Goal: Task Accomplishment & Management: Complete application form

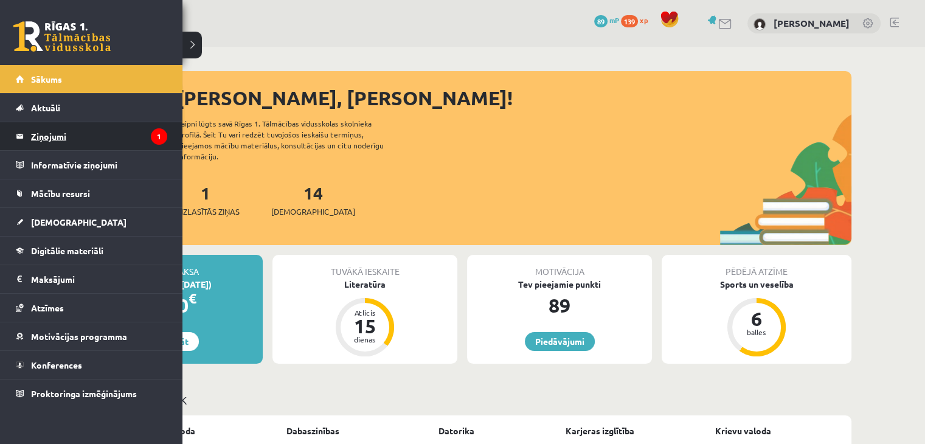
click at [73, 133] on legend "Ziņojumi 1" at bounding box center [99, 136] width 136 height 28
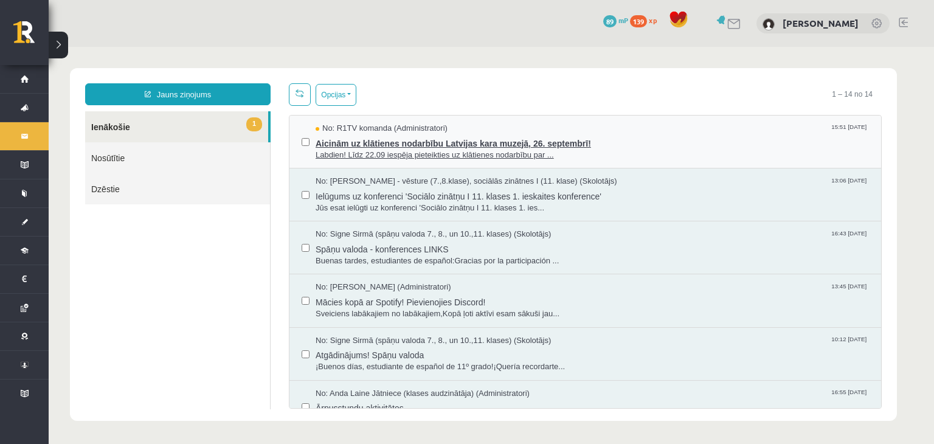
click at [455, 139] on span "Aicinām uz klātienes nodarbību Latvijas kara muzejā, 26. septembrī!" at bounding box center [592, 141] width 553 height 15
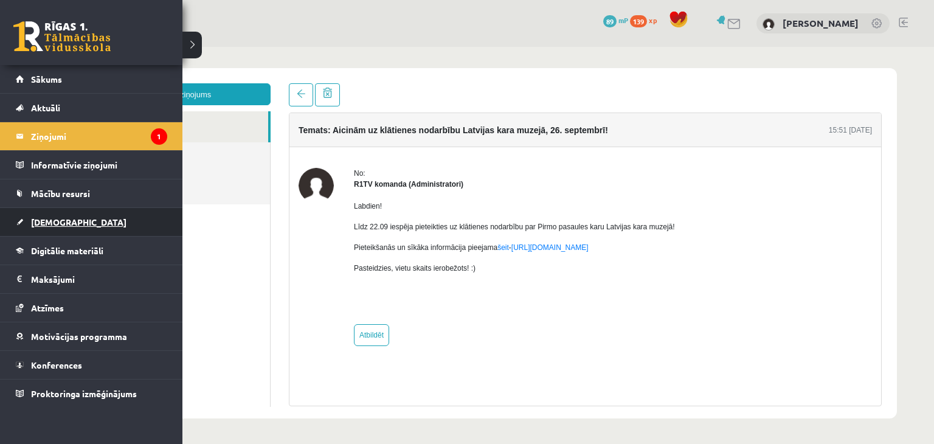
click at [63, 215] on link "[DEMOGRAPHIC_DATA]" at bounding box center [91, 222] width 151 height 28
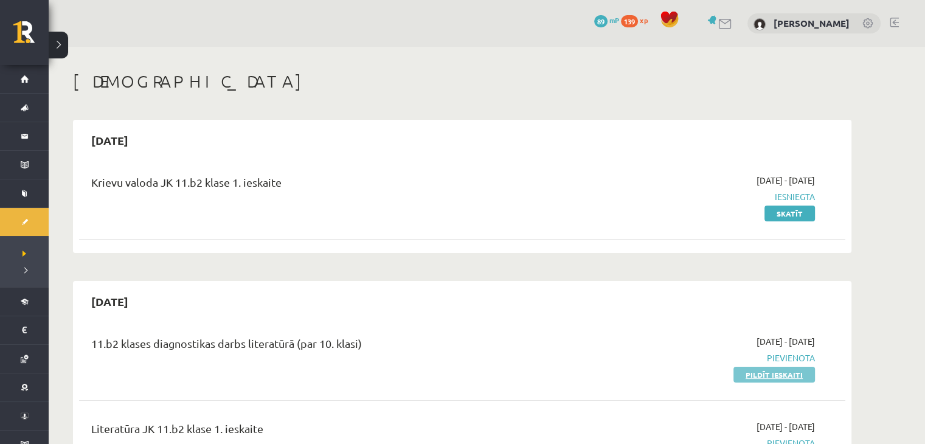
click at [791, 372] on link "Pildīt ieskaiti" at bounding box center [773, 375] width 81 height 16
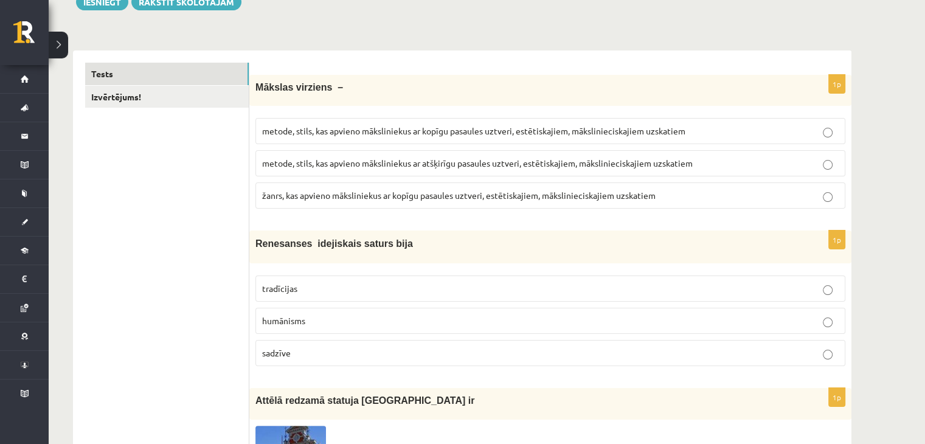
scroll to position [138, 0]
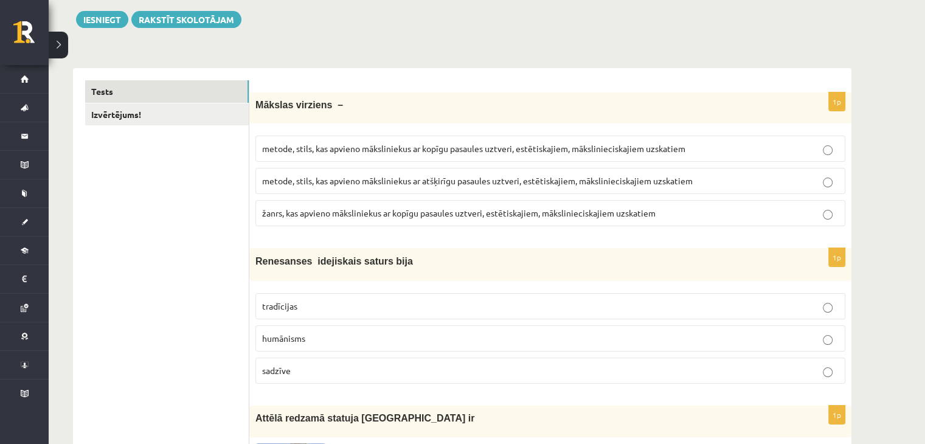
click at [424, 212] on span "žanrs, kas apvieno māksliniekus ar kopīgu pasaules uztveri, estētiskajiem, māks…" at bounding box center [458, 212] width 393 height 11
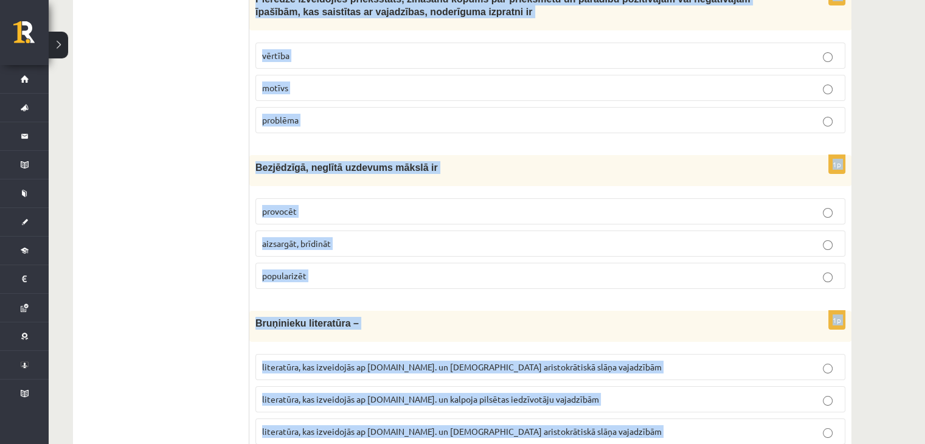
scroll to position [4600, 0]
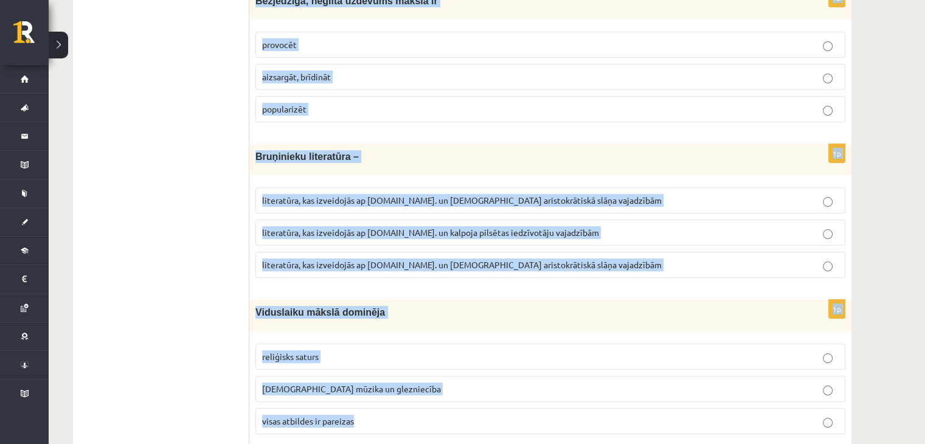
drag, startPoint x: 254, startPoint y: 241, endPoint x: 438, endPoint y: 456, distance: 282.5
copy form "Mākslas virziens – metode, stils, kas apvieno māksliniekus ar kopīgu pasaules u…"
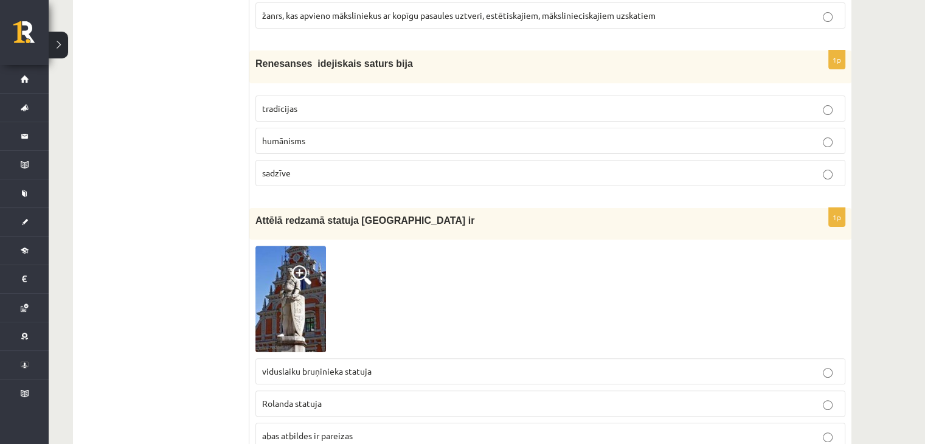
scroll to position [330, 0]
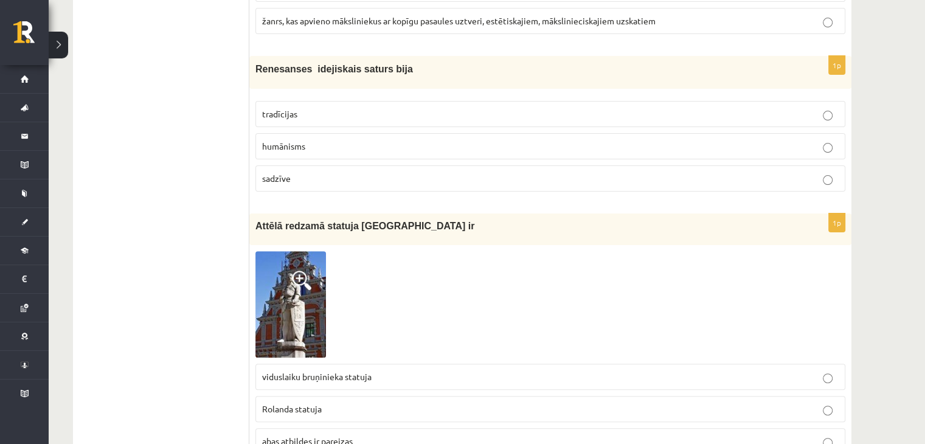
click at [813, 147] on p "humānisms" at bounding box center [550, 146] width 577 height 13
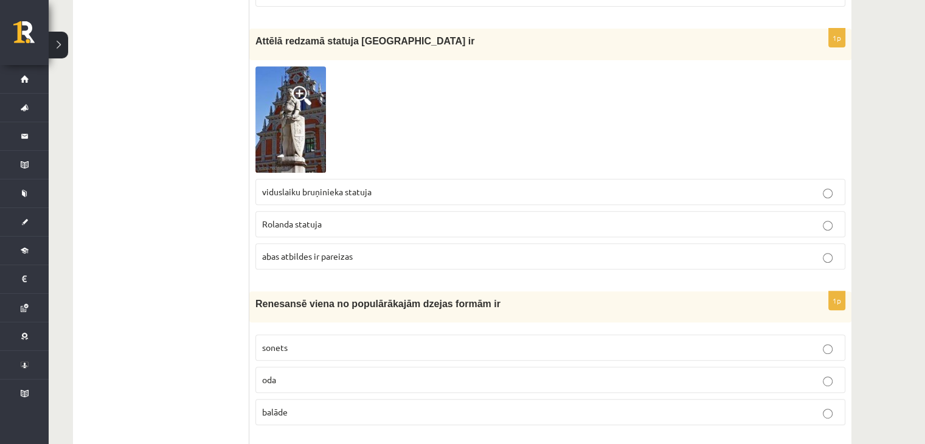
click at [381, 252] on p "abas atbildes ir pareizas" at bounding box center [550, 256] width 577 height 13
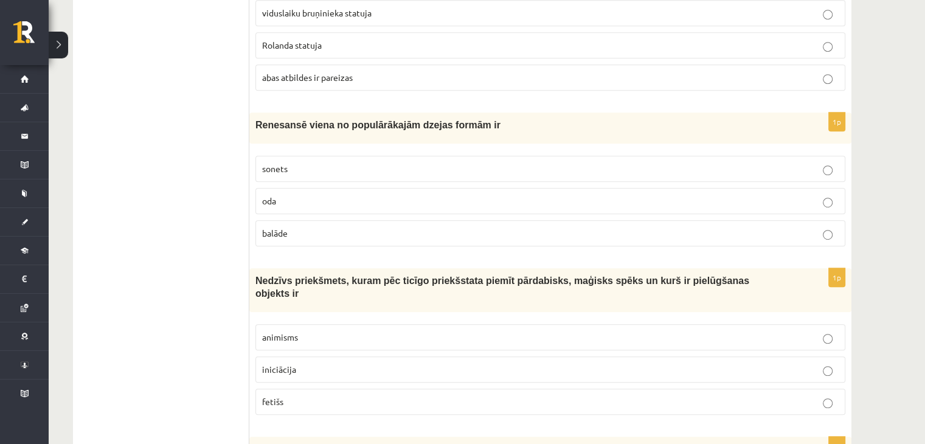
scroll to position [688, 0]
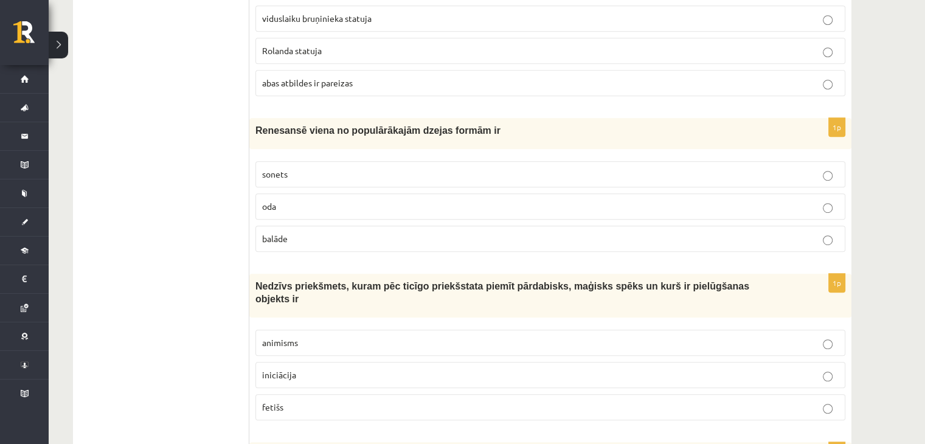
click at [339, 177] on p "sonets" at bounding box center [550, 174] width 577 height 13
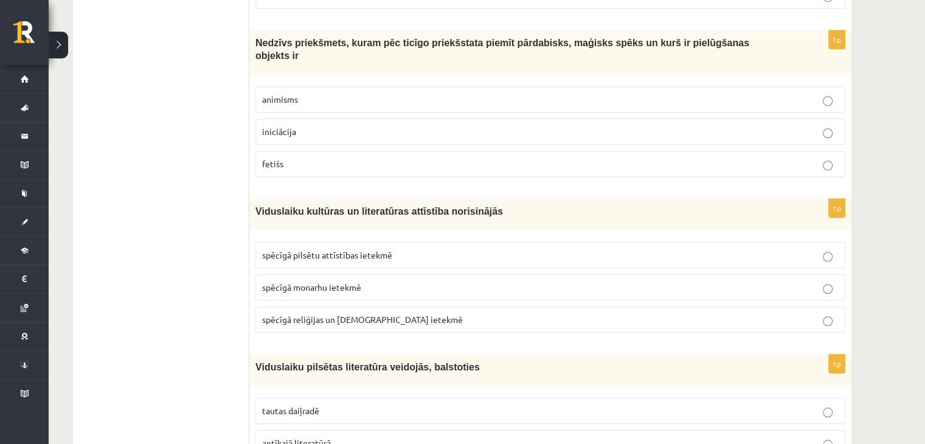
scroll to position [943, 0]
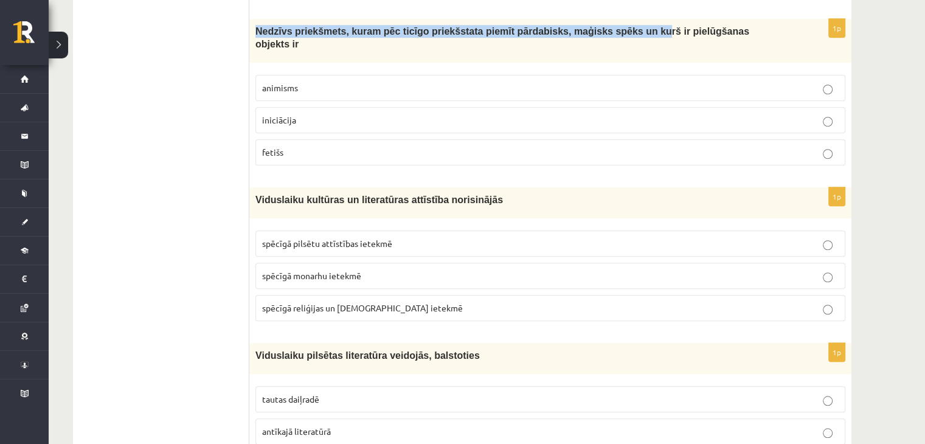
drag, startPoint x: 255, startPoint y: 28, endPoint x: 634, endPoint y: 27, distance: 378.9
click at [634, 27] on span "Nedzīvs priekšmets, kuram pēc ticīgo priekšstata piemīt pārdabisks, maģisks spē…" at bounding box center [502, 37] width 494 height 23
drag, startPoint x: 724, startPoint y: 28, endPoint x: 235, endPoint y: 23, distance: 489.0
copy div "Izvērtējums! 1p Mākslas virziens – metode, stils, kas apvieno māksliniekus ar k…"
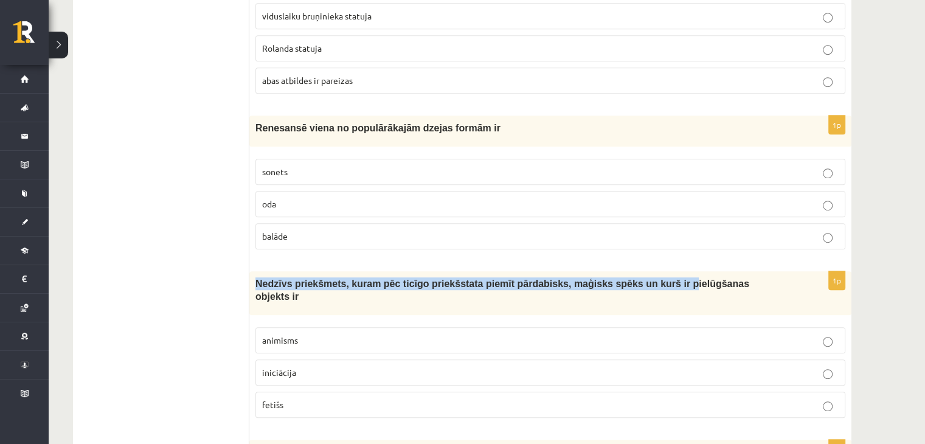
scroll to position [685, 0]
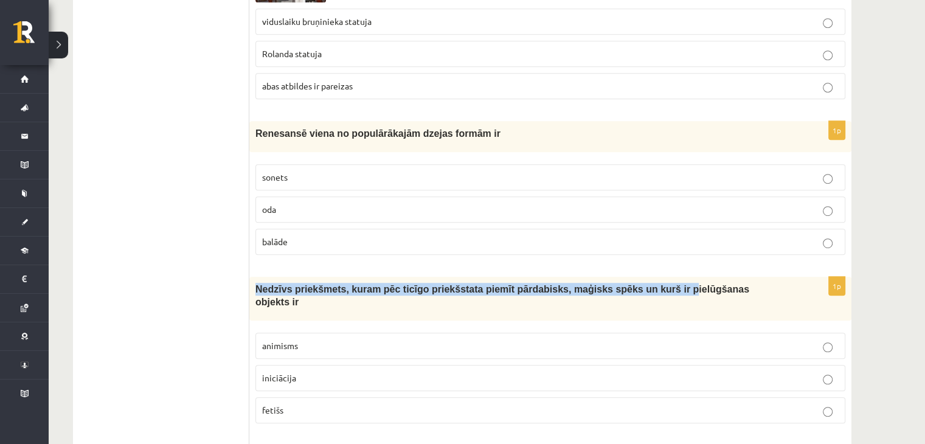
click at [789, 284] on div "Nedzīvs priekšmets, kuram pēc ticīgo priekšstata piemīt pārdabisks, maģisks spē…" at bounding box center [550, 299] width 602 height 44
drag, startPoint x: 256, startPoint y: 285, endPoint x: 718, endPoint y: 276, distance: 462.3
click at [718, 277] on div "Nedzīvs priekšmets, kuram pēc ticīgo priekšstata piemīt pārdabisks, maģisks spē…" at bounding box center [550, 299] width 602 height 44
copy span "Nedzīvs priekšmets, kuram pēc ticīgo priekšstata piemīt pārdabisks, maģisks spē…"
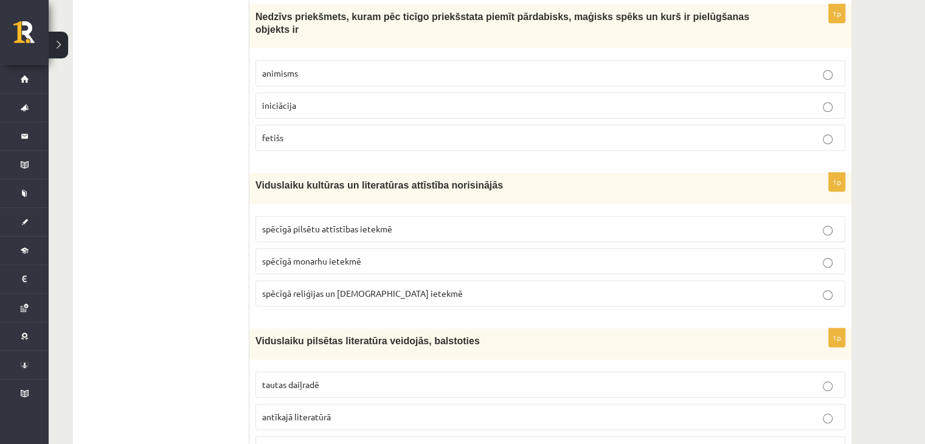
scroll to position [952, 0]
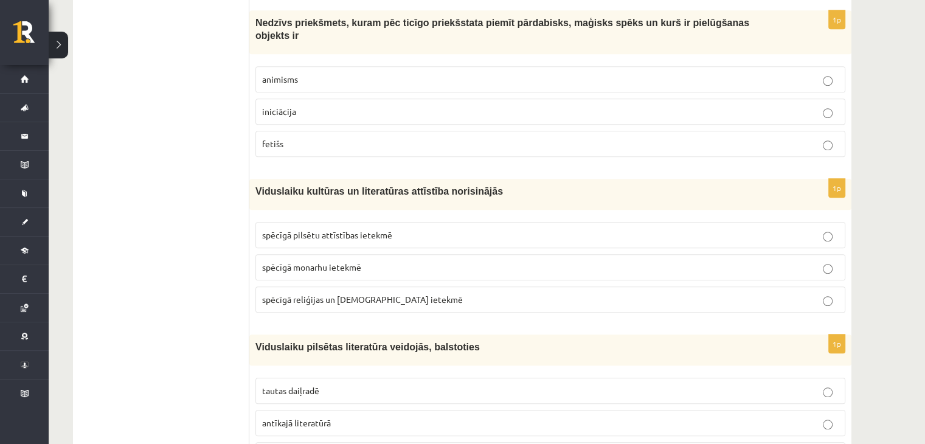
click at [778, 131] on label "fetišs" at bounding box center [550, 144] width 590 height 26
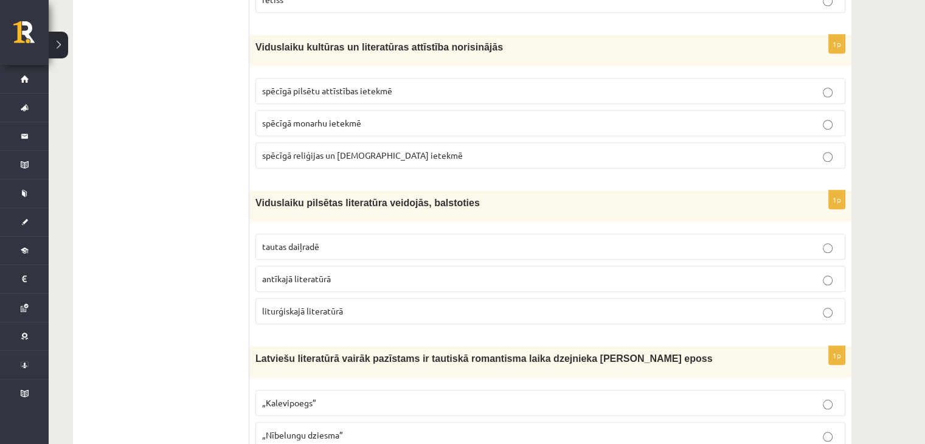
scroll to position [1084, 0]
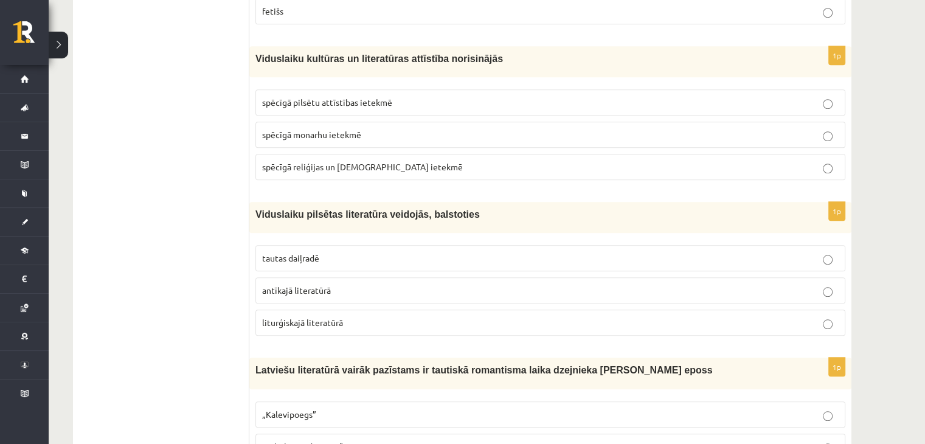
click at [406, 161] on p "spēcīgā reliģijas un baznīcas ietekmē" at bounding box center [550, 167] width 577 height 13
click at [334, 245] on label "tautas daiļradē" at bounding box center [550, 258] width 590 height 26
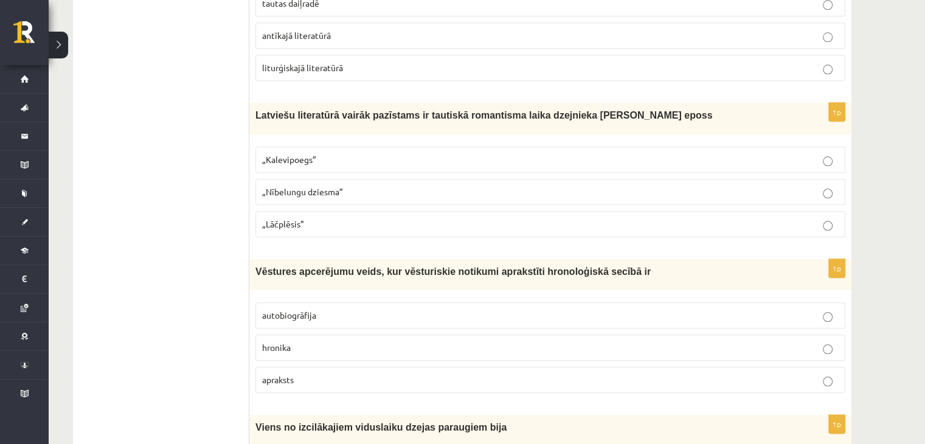
scroll to position [1333, 0]
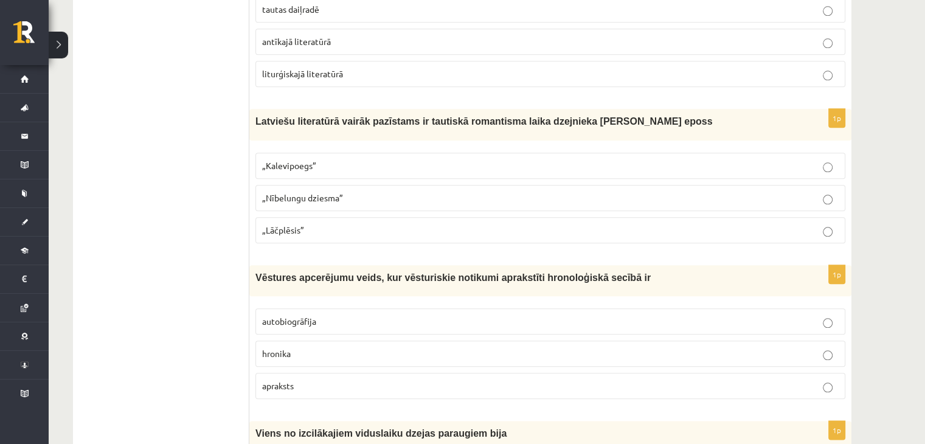
click at [632, 224] on p "„Lāčplēsis”" at bounding box center [550, 230] width 577 height 13
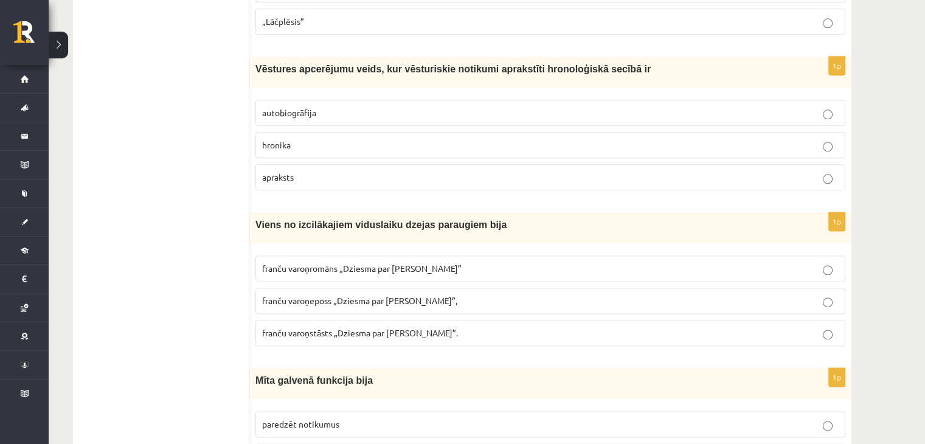
scroll to position [1547, 0]
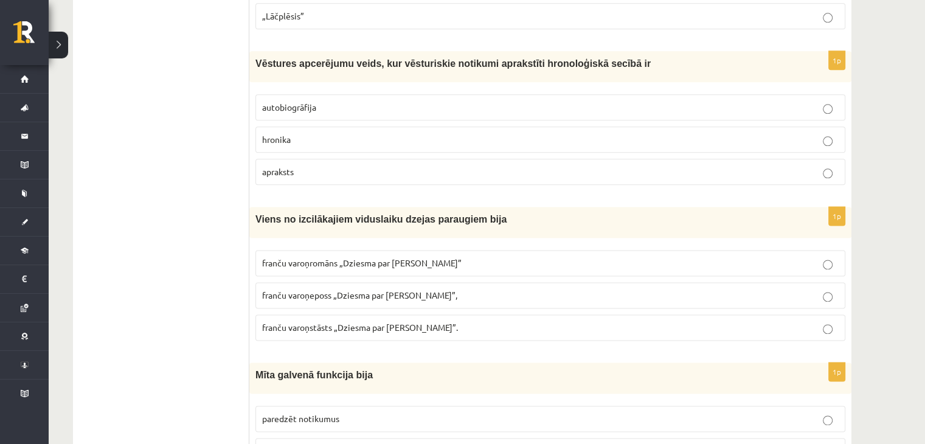
click at [311, 133] on p "hronika" at bounding box center [550, 139] width 577 height 13
click at [353, 289] on p "franču varoņeposs „Dziesma par Rolandu”," at bounding box center [550, 295] width 577 height 13
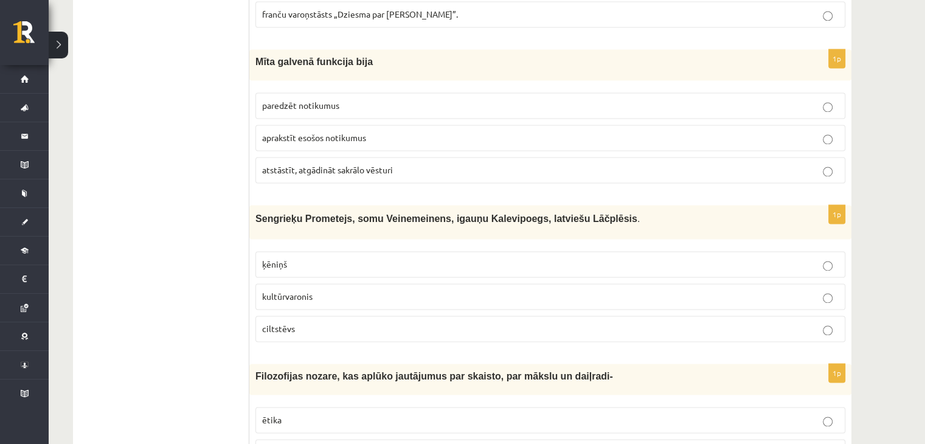
scroll to position [1854, 0]
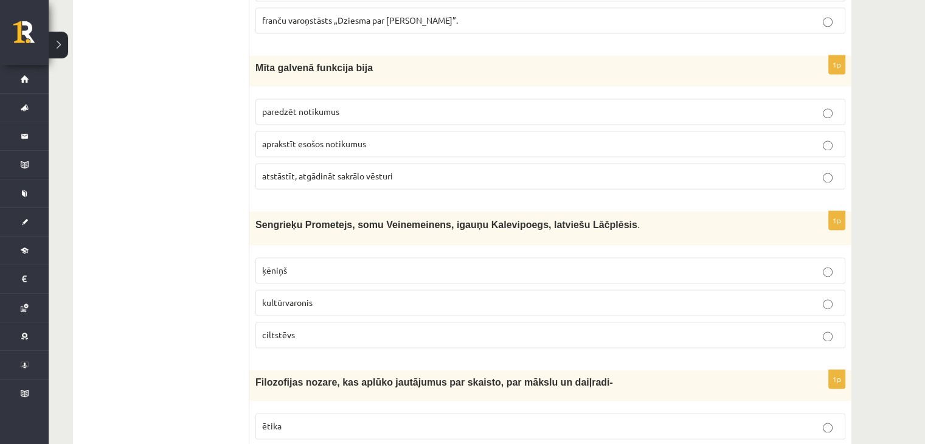
click at [336, 170] on span "atstāstīt, atgādināt sakrālo vēsturi" at bounding box center [327, 175] width 131 height 11
click at [349, 296] on p "kultūrvaronis" at bounding box center [550, 302] width 577 height 13
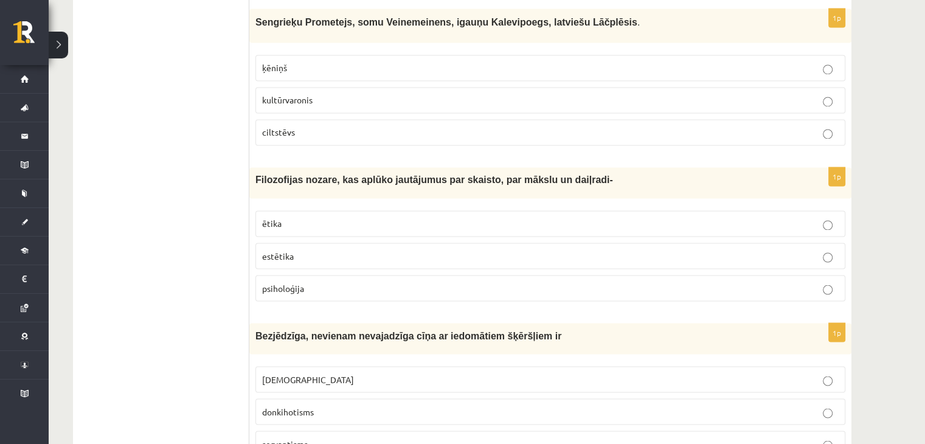
scroll to position [2086, 0]
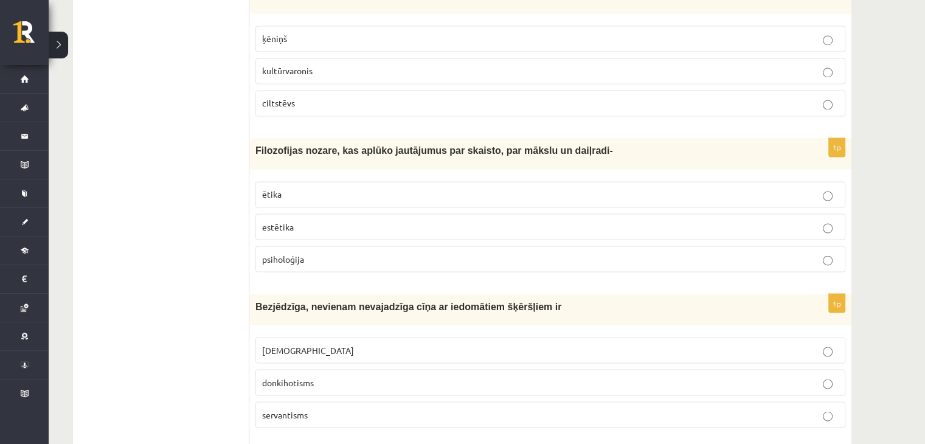
click at [435, 220] on p "estētika" at bounding box center [550, 226] width 577 height 13
click at [438, 370] on label "donkihotisms" at bounding box center [550, 382] width 590 height 26
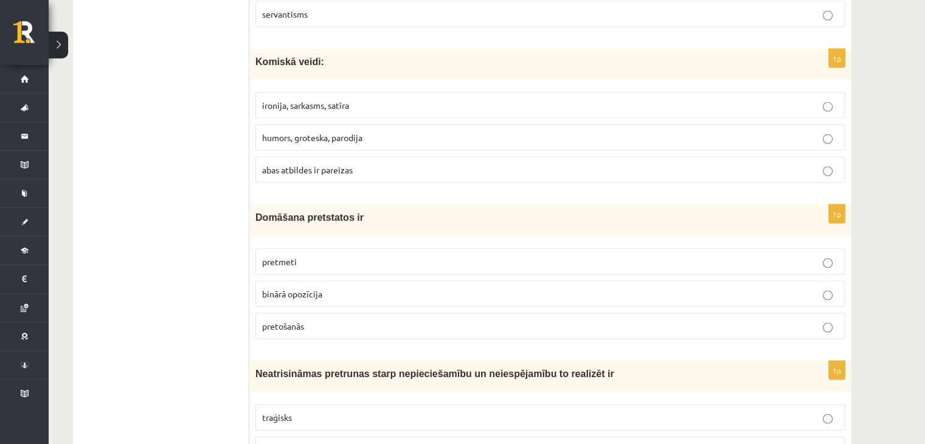
scroll to position [2475, 0]
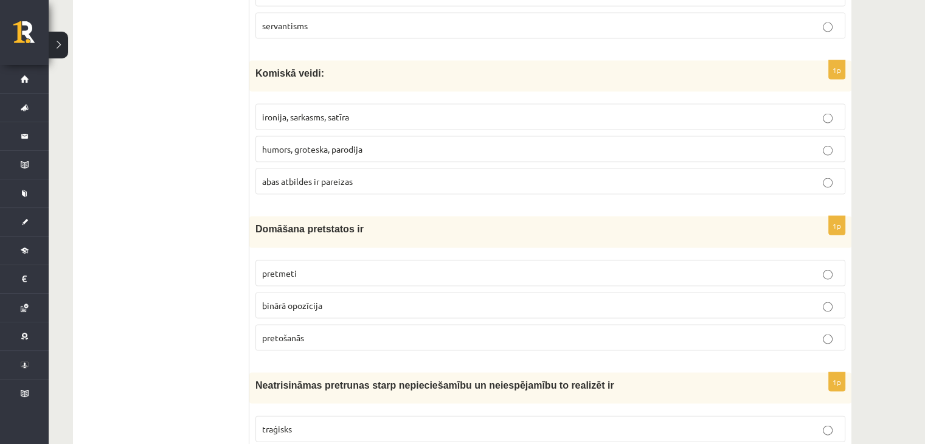
click at [526, 175] on p "abas atbildes ir pareizas" at bounding box center [550, 181] width 577 height 13
click at [468, 299] on p "binārā opozīcija" at bounding box center [550, 305] width 577 height 13
click at [471, 423] on p "traģisks" at bounding box center [550, 429] width 577 height 13
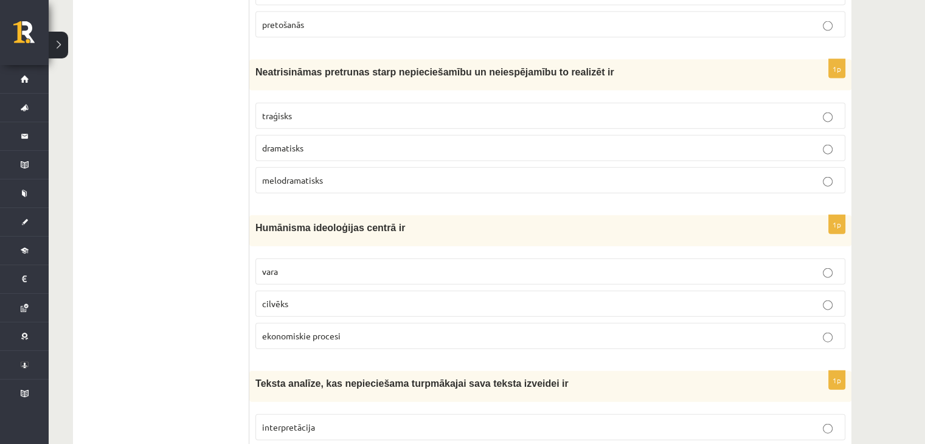
scroll to position [2805, 0]
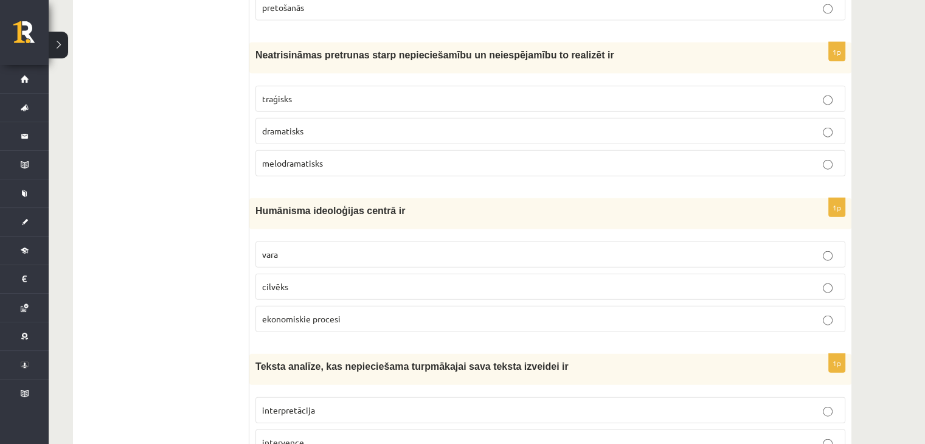
drag, startPoint x: 353, startPoint y: 251, endPoint x: 377, endPoint y: 390, distance: 140.8
click at [377, 397] on label "interpretācija" at bounding box center [550, 410] width 590 height 26
click at [421, 274] on label "cilvēks" at bounding box center [550, 287] width 590 height 26
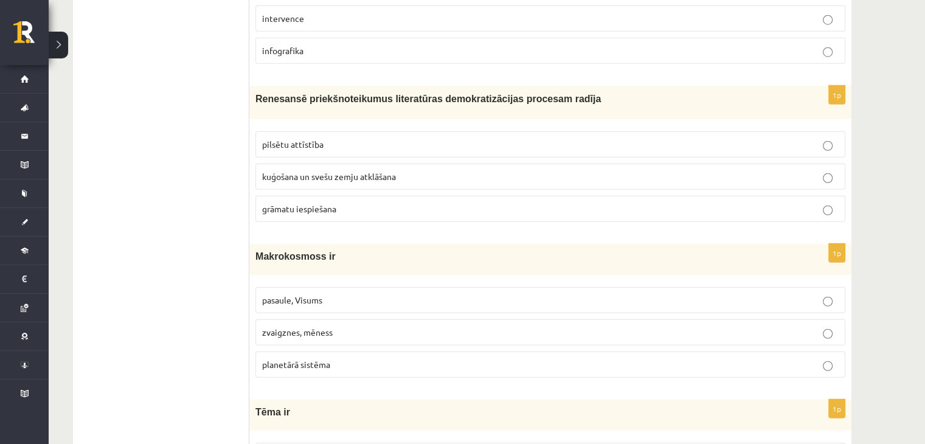
scroll to position [3253, 0]
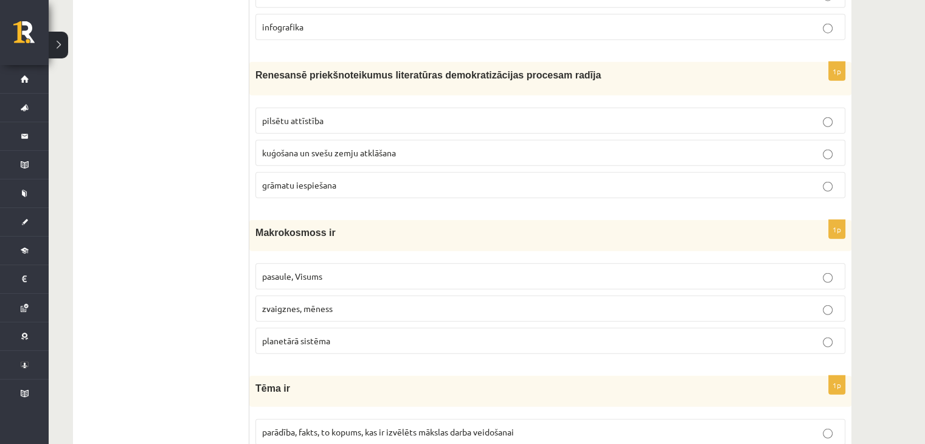
click at [316, 179] on p "grāmatu iespiešana" at bounding box center [550, 185] width 577 height 13
click at [322, 271] on span "pasaule, Visums" at bounding box center [292, 276] width 60 height 11
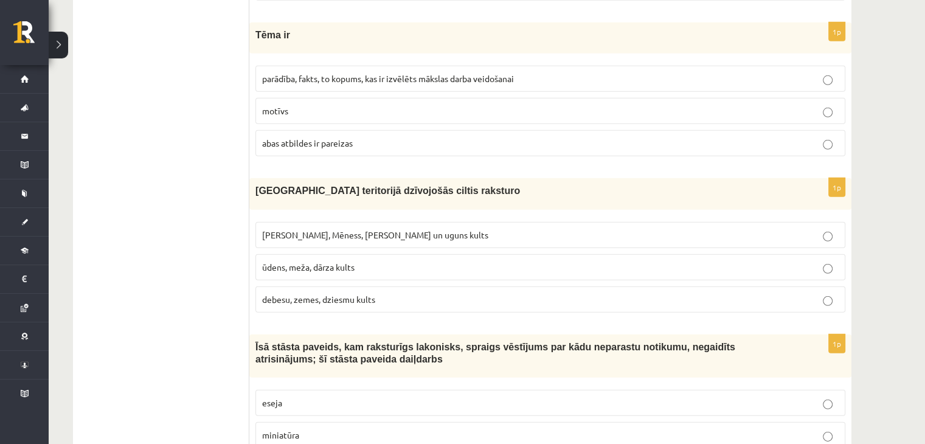
scroll to position [3594, 0]
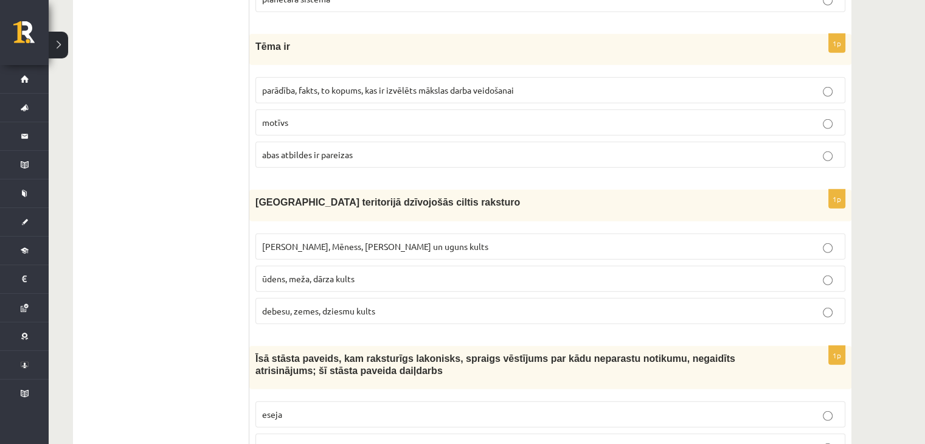
click at [423, 85] on span "parādība, fakts, to kopums, kas ir izvēlēts mākslas darba veidošanai" at bounding box center [388, 90] width 252 height 11
click at [299, 142] on label "abas atbildes ir pareizas" at bounding box center [550, 155] width 590 height 26
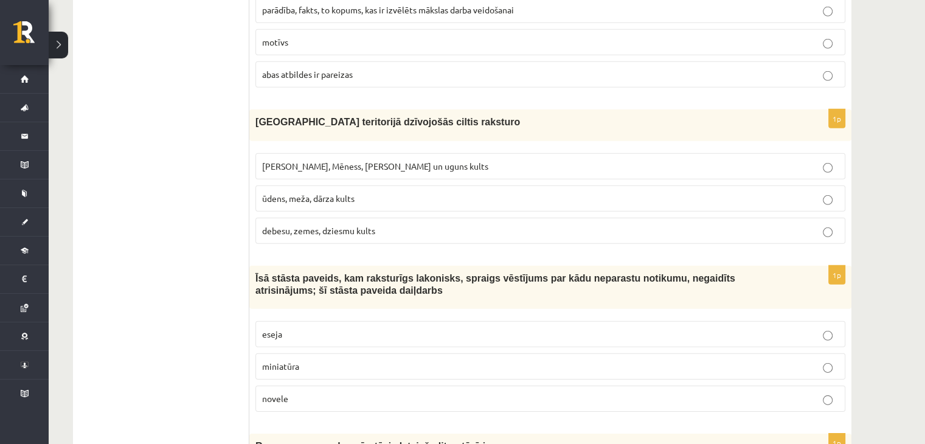
scroll to position [3681, 0]
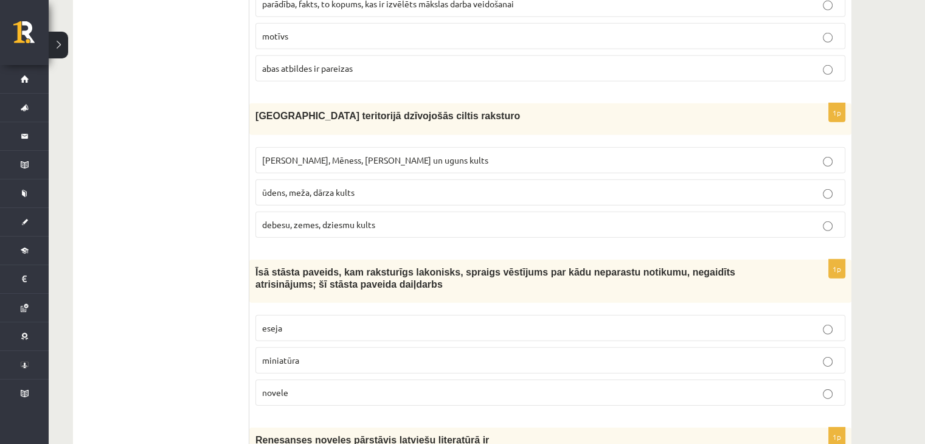
click at [491, 154] on p "Saules, Mēness, Pērkona un uguns kults" at bounding box center [550, 160] width 577 height 13
click at [483, 386] on p "novele" at bounding box center [550, 392] width 577 height 13
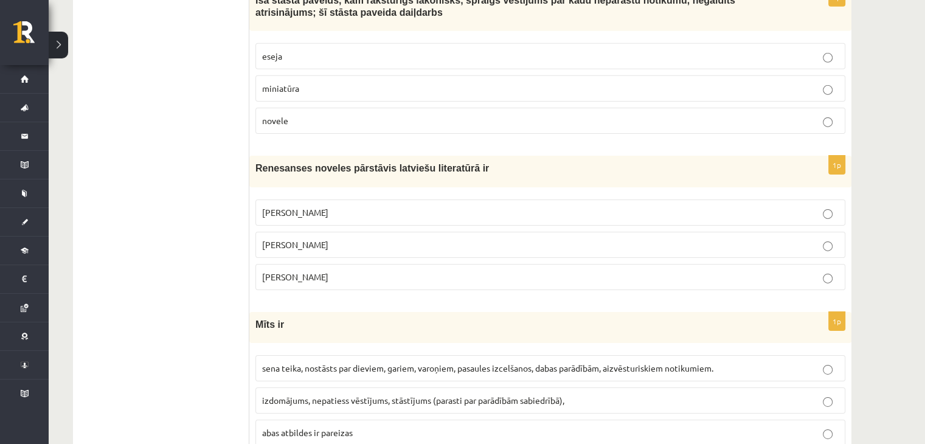
scroll to position [3964, 0]
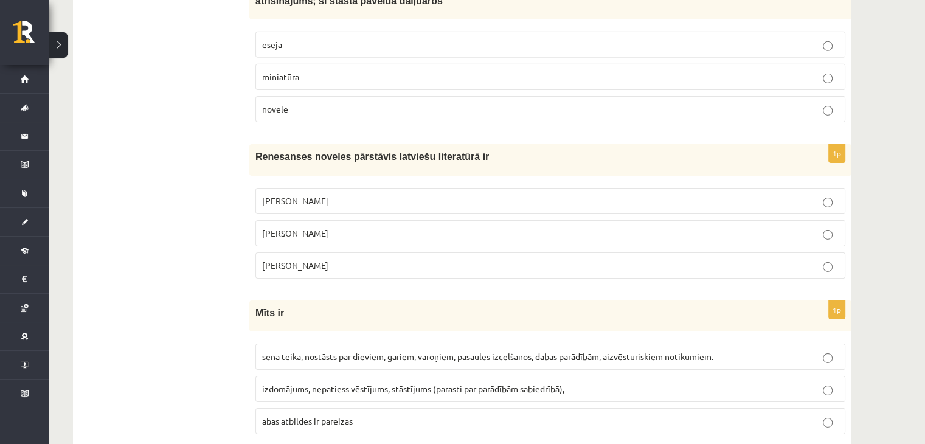
click at [397, 252] on label "Jānis Ezeriņš" at bounding box center [550, 265] width 590 height 26
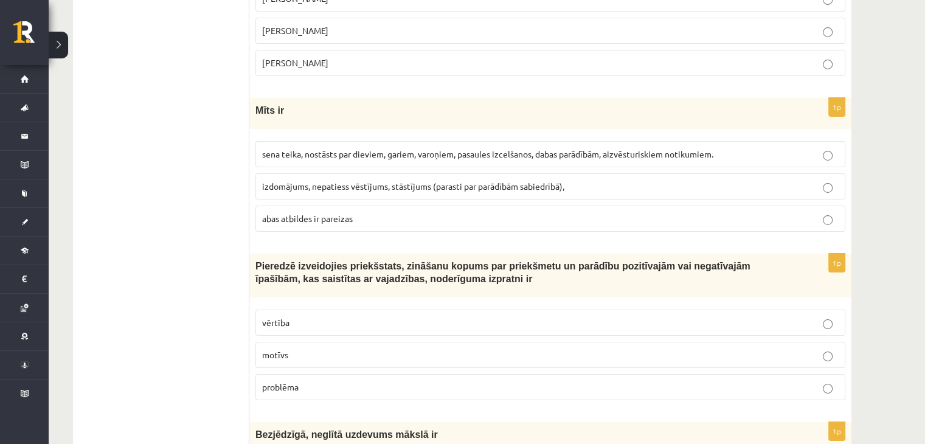
scroll to position [4155, 0]
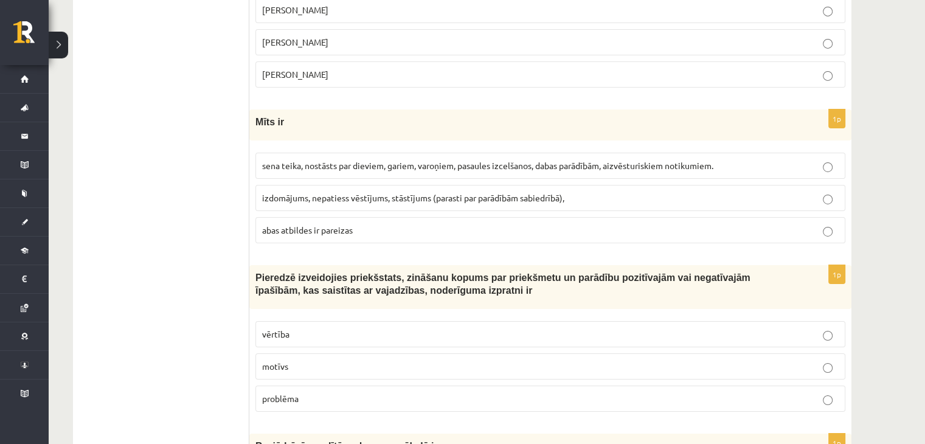
click at [356, 217] on label "abas atbildes ir pareizas" at bounding box center [550, 230] width 590 height 26
click at [586, 159] on p "sena teika, nostāsts par dieviem, gariem, varoņiem, pasaules izcelšanos, dabas …" at bounding box center [550, 165] width 577 height 13
click at [614, 217] on label "abas atbildes ir pareizas" at bounding box center [550, 230] width 590 height 26
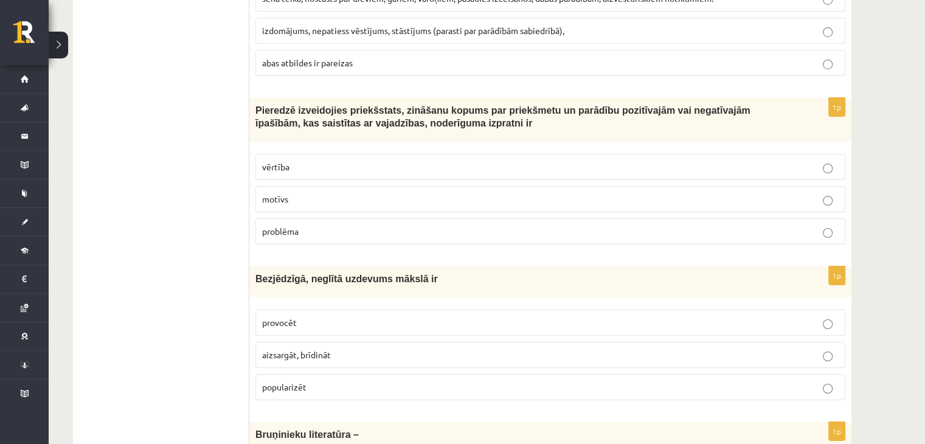
scroll to position [4328, 0]
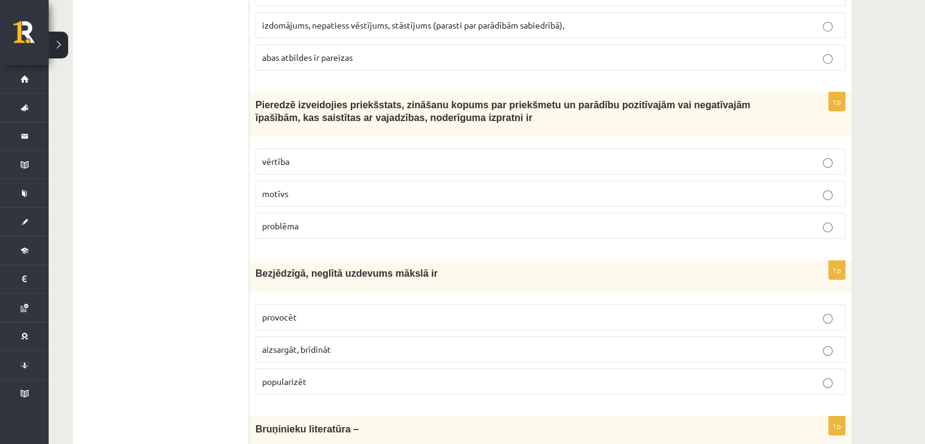
click at [341, 155] on p "vērtība" at bounding box center [550, 161] width 577 height 13
click at [368, 311] on p "provocēt" at bounding box center [550, 317] width 577 height 13
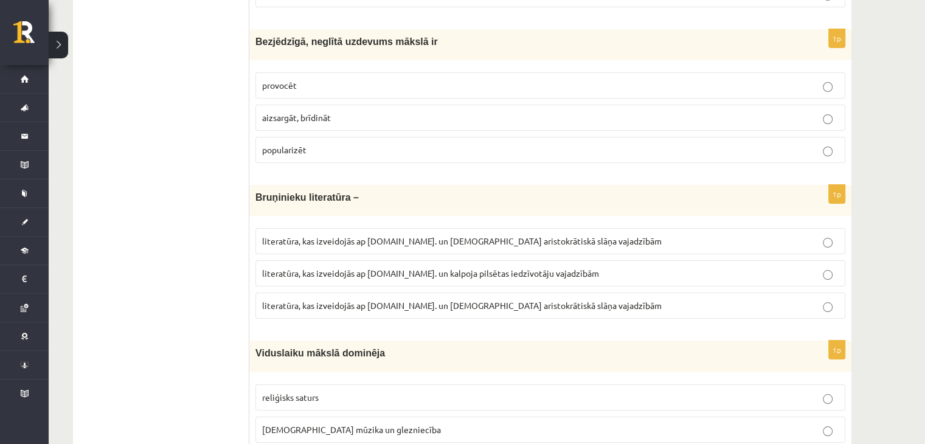
scroll to position [4600, 0]
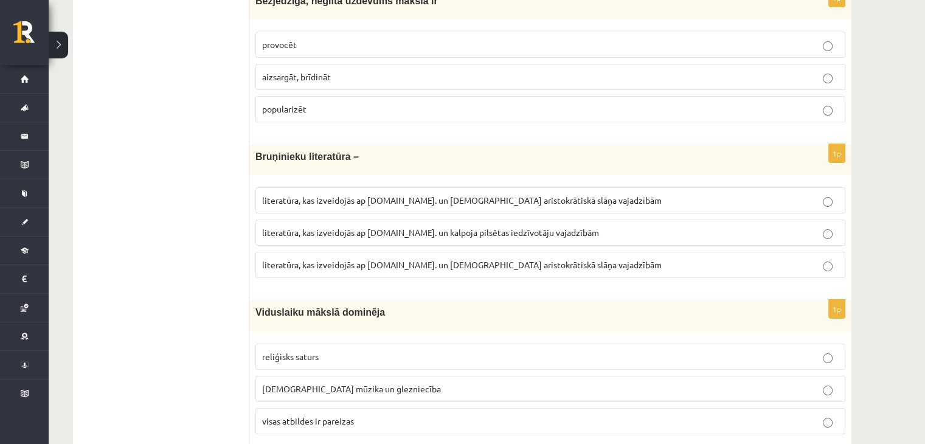
click at [389, 227] on span "literatūra, kas izveidojās ap 12.gs. un kalpoja pilsētas iedzīvotāju vajadzībām" at bounding box center [430, 232] width 337 height 11
click at [470, 252] on label "literatūra, kas izveidojās ap 12.gs. un kalpoja aristokrātiskā slāņa vajadzībām" at bounding box center [550, 265] width 590 height 26
click at [414, 415] on p "visas atbildes ir pareizas" at bounding box center [550, 421] width 577 height 13
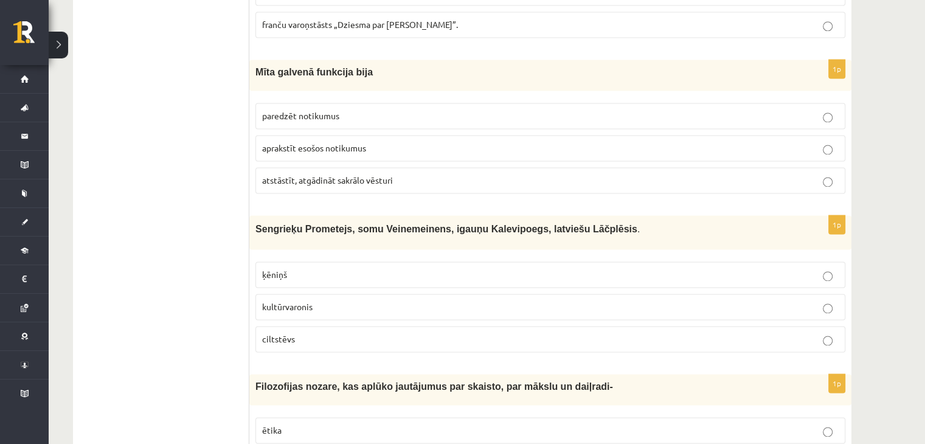
scroll to position [0, 0]
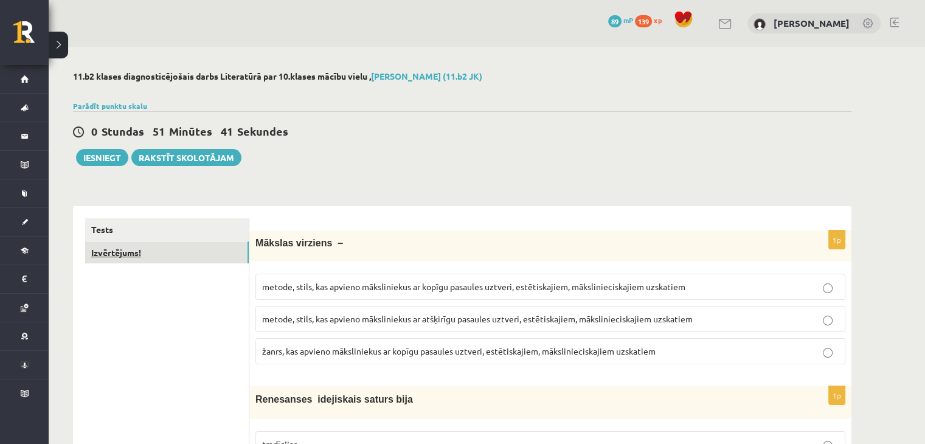
click at [162, 254] on link "Izvērtējums!" at bounding box center [167, 252] width 164 height 23
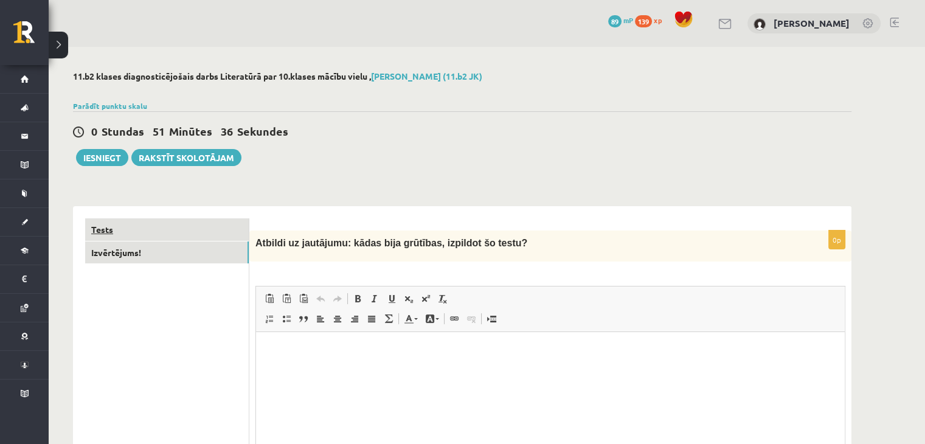
click at [204, 222] on link "Tests" at bounding box center [167, 229] width 164 height 23
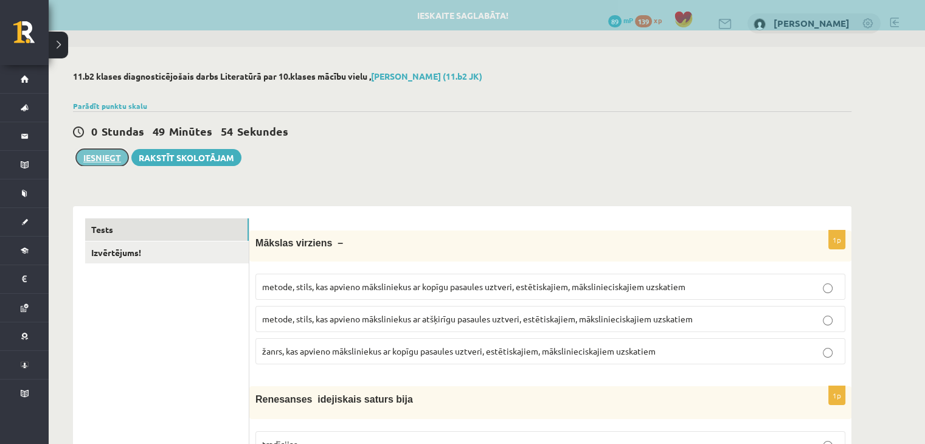
click at [102, 149] on button "Iesniegt" at bounding box center [102, 157] width 52 height 17
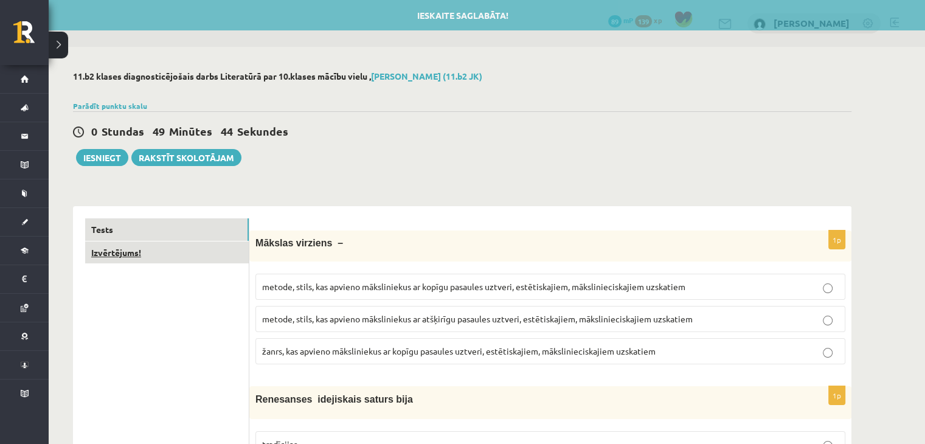
click at [114, 245] on link "Izvērtējums!" at bounding box center [167, 252] width 164 height 23
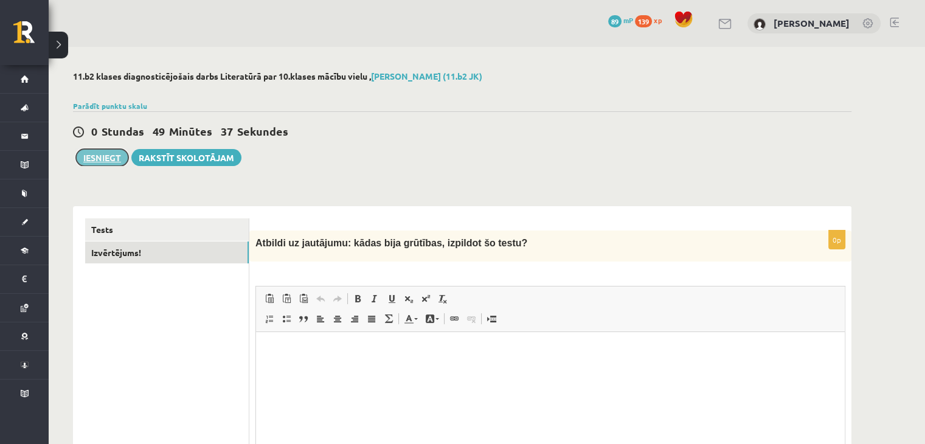
click at [92, 163] on button "Iesniegt" at bounding box center [102, 157] width 52 height 17
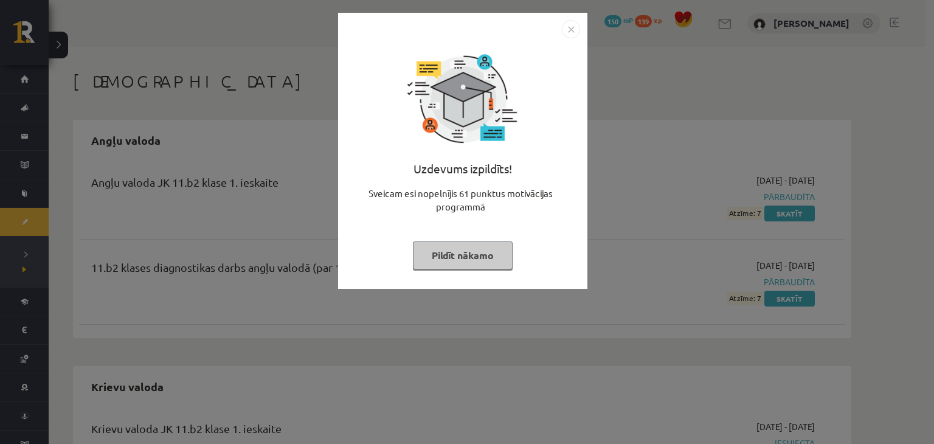
click at [567, 26] on img "Close" at bounding box center [571, 29] width 18 height 18
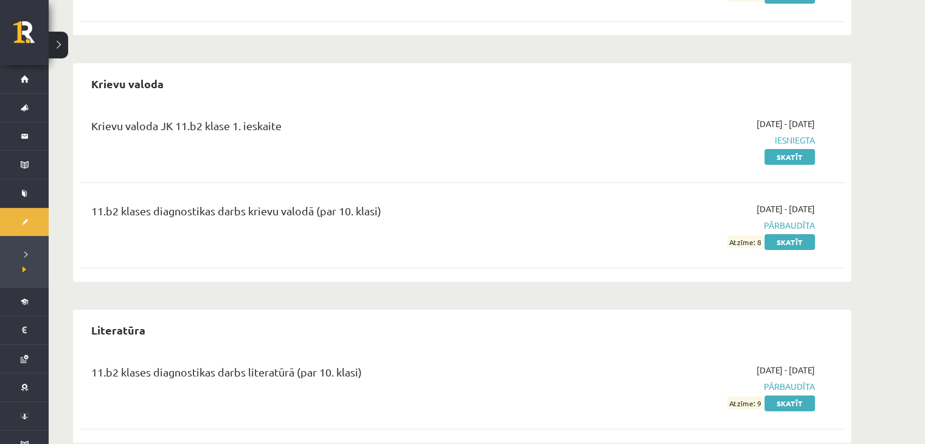
scroll to position [325, 0]
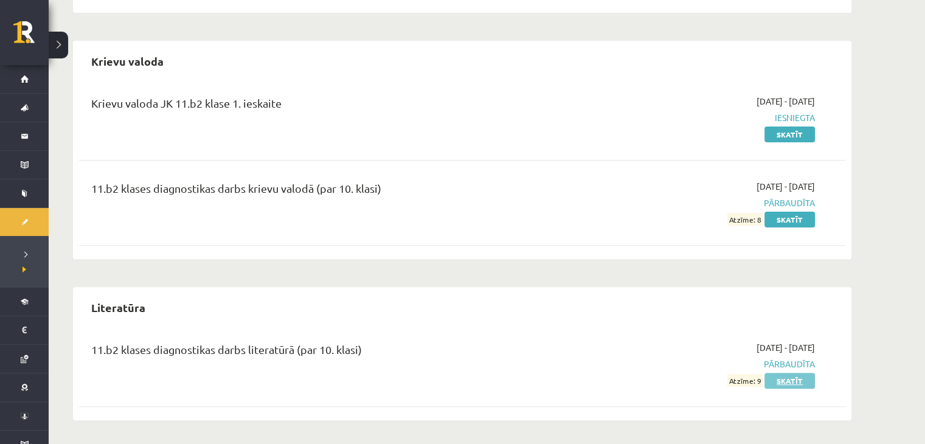
click at [804, 376] on link "Skatīt" at bounding box center [789, 381] width 50 height 16
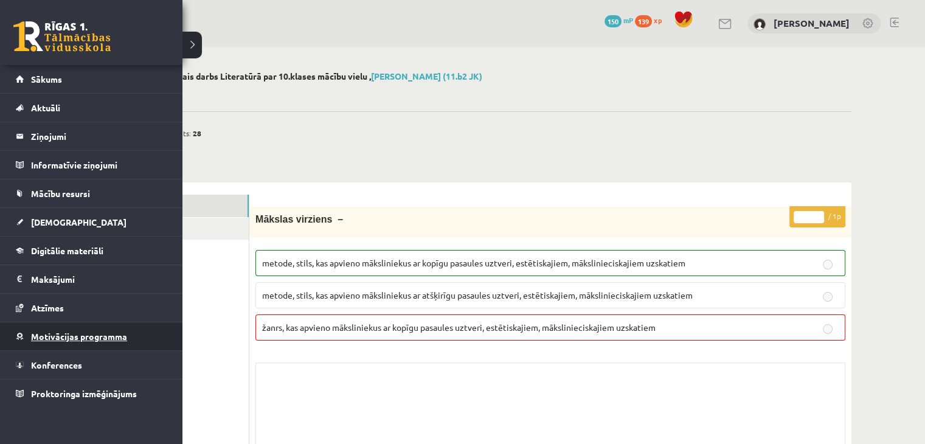
click at [105, 329] on link "Motivācijas programma" at bounding box center [91, 336] width 151 height 28
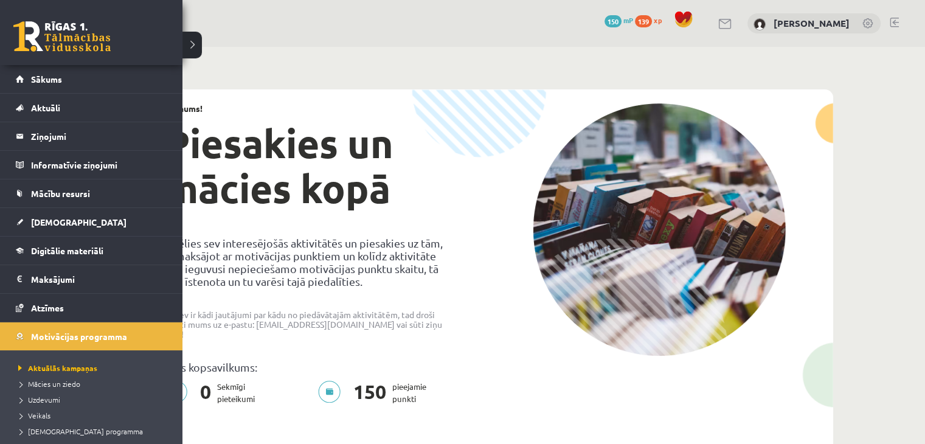
click at [47, 408] on li "Veikals" at bounding box center [92, 415] width 155 height 16
click at [30, 414] on span "Veikals" at bounding box center [34, 416] width 39 height 10
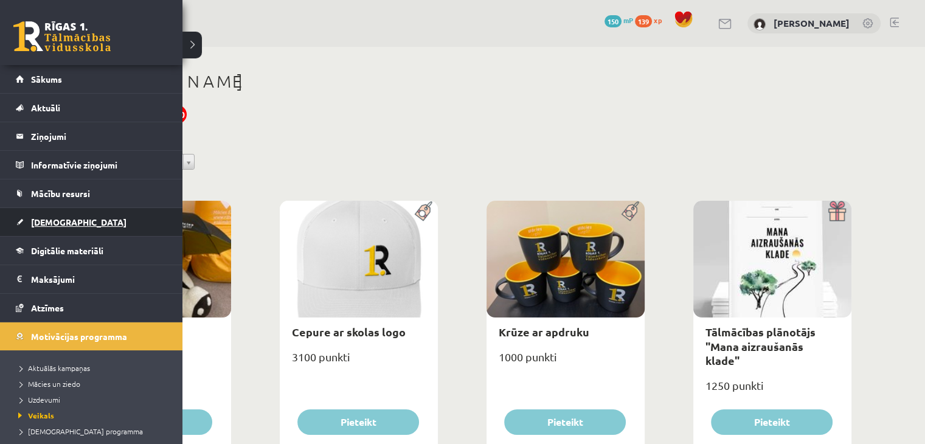
click at [46, 218] on span "[DEMOGRAPHIC_DATA]" at bounding box center [78, 222] width 95 height 11
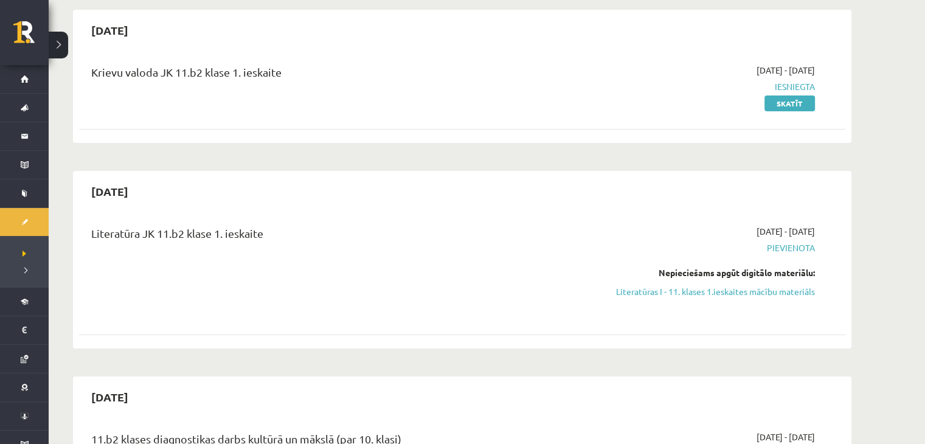
scroll to position [131, 0]
